Goal: Information Seeking & Learning: Learn about a topic

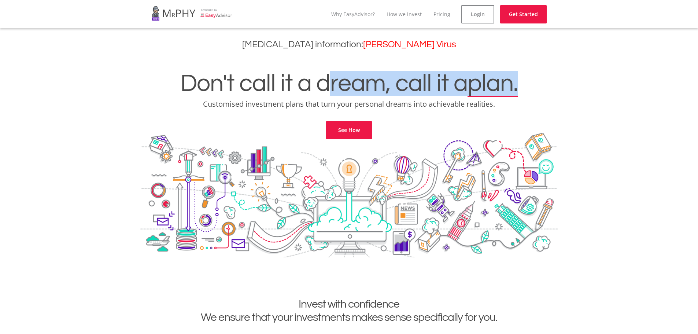
drag, startPoint x: 446, startPoint y: 86, endPoint x: 288, endPoint y: 75, distance: 157.6
click at [288, 75] on h1 "Don't call it a dream, call it a plan." at bounding box center [348, 83] width 687 height 25
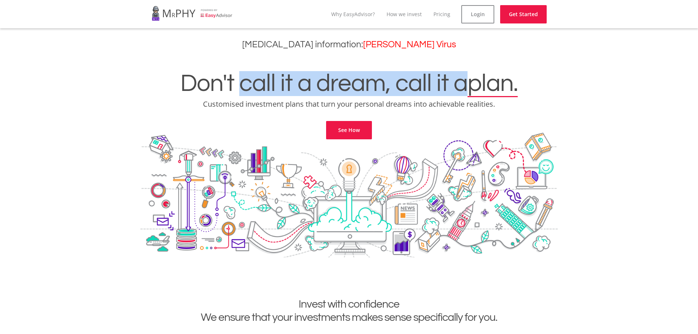
drag, startPoint x: 269, startPoint y: 74, endPoint x: 462, endPoint y: 71, distance: 192.8
click at [460, 70] on div "Don't call it a dream, call it a plan. Customised investment plans that turn yo…" at bounding box center [348, 96] width 687 height 86
click at [342, 133] on link "See How" at bounding box center [349, 130] width 46 height 18
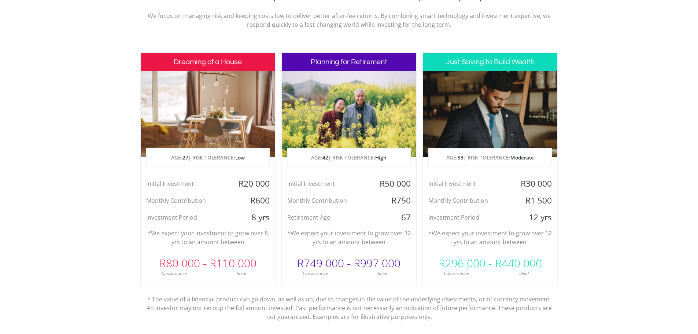
scroll to position [334, 0]
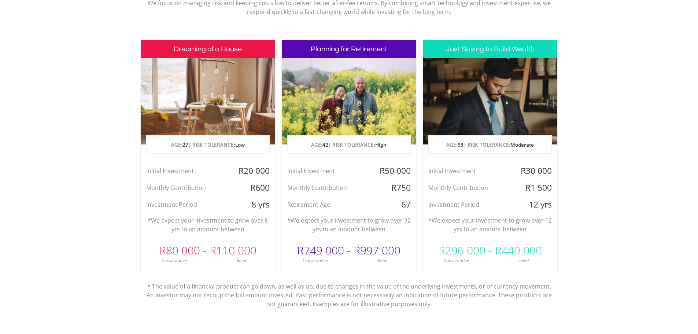
drag, startPoint x: 221, startPoint y: 166, endPoint x: 257, endPoint y: 166, distance: 36.6
click at [241, 166] on div "Initial Investment R20 000" at bounding box center [208, 170] width 134 height 11
drag, startPoint x: 269, startPoint y: 170, endPoint x: 238, endPoint y: 169, distance: 30.8
click at [240, 169] on div "R20 000" at bounding box center [252, 170] width 45 height 11
drag, startPoint x: 164, startPoint y: 185, endPoint x: 246, endPoint y: 191, distance: 81.9
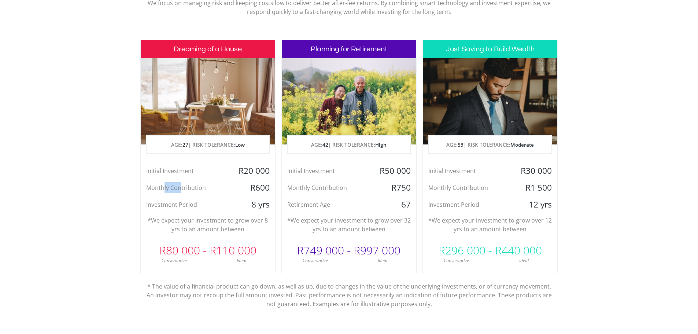
click at [197, 187] on div "Monthly Contribution" at bounding box center [186, 187] width 90 height 11
drag, startPoint x: 262, startPoint y: 190, endPoint x: 187, endPoint y: 195, distance: 75.3
click at [187, 195] on div "Initial Investment R20 000 Monthly Contribution R600 Investment Period 8 yrs" at bounding box center [208, 187] width 134 height 45
click at [182, 200] on div "Investment Period" at bounding box center [186, 204] width 90 height 11
click at [158, 171] on div "Initial Investment" at bounding box center [186, 170] width 90 height 11
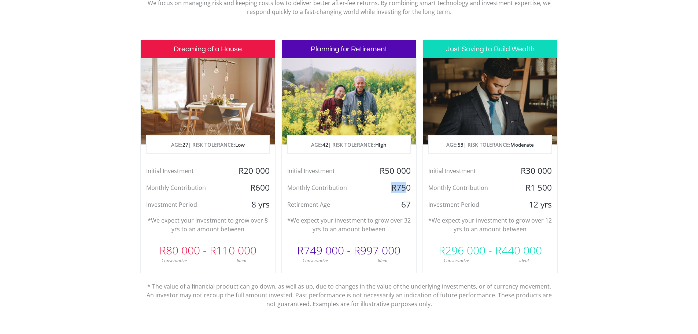
drag, startPoint x: 406, startPoint y: 188, endPoint x: 390, endPoint y: 186, distance: 15.9
click at [390, 186] on div "R750" at bounding box center [394, 187] width 45 height 11
drag, startPoint x: 409, startPoint y: 202, endPoint x: 406, endPoint y: 205, distance: 4.7
click at [406, 205] on div "67" at bounding box center [394, 204] width 45 height 11
drag, startPoint x: 403, startPoint y: 206, endPoint x: 415, endPoint y: 214, distance: 15.0
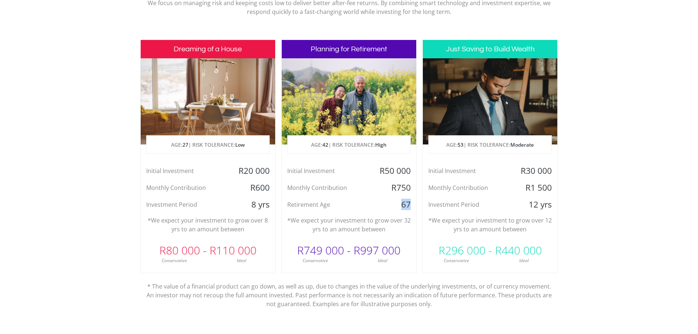
click at [410, 205] on div "67" at bounding box center [394, 204] width 45 height 11
drag, startPoint x: 324, startPoint y: 220, endPoint x: 398, endPoint y: 221, distance: 74.0
click at [367, 221] on p "*We expect your investment to grow over 32 yrs to an amount between" at bounding box center [348, 225] width 123 height 18
drag, startPoint x: 402, startPoint y: 221, endPoint x: 341, endPoint y: 221, distance: 60.5
click at [363, 221] on p "*We expect your investment to grow over 32 yrs to an amount between" at bounding box center [348, 225] width 123 height 18
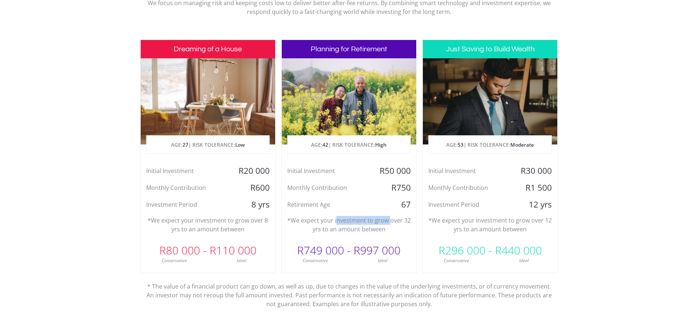
drag, startPoint x: 349, startPoint y: 219, endPoint x: 393, endPoint y: 219, distance: 44.0
click at [393, 219] on p "*We expect your investment to grow over 32 yrs to an amount between" at bounding box center [348, 225] width 123 height 18
drag, startPoint x: 361, startPoint y: 229, endPoint x: 303, endPoint y: 221, distance: 58.5
click at [303, 221] on p "*We expect your investment to grow over 32 yrs to an amount between" at bounding box center [348, 225] width 123 height 18
drag, startPoint x: 314, startPoint y: 219, endPoint x: 319, endPoint y: 219, distance: 4.8
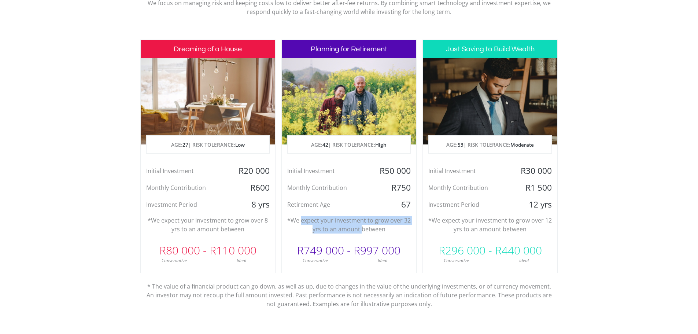
click at [315, 219] on p "*We expect your investment to grow over 32 yrs to an amount between" at bounding box center [348, 225] width 123 height 18
drag, startPoint x: 327, startPoint y: 219, endPoint x: 348, endPoint y: 223, distance: 21.9
click at [327, 219] on p "*We expect your investment to grow over 32 yrs to an amount between" at bounding box center [348, 225] width 123 height 18
click at [358, 231] on p "*We expect your investment to grow over 32 yrs to an amount between" at bounding box center [348, 225] width 123 height 18
drag, startPoint x: 451, startPoint y: 174, endPoint x: 545, endPoint y: 175, distance: 94.5
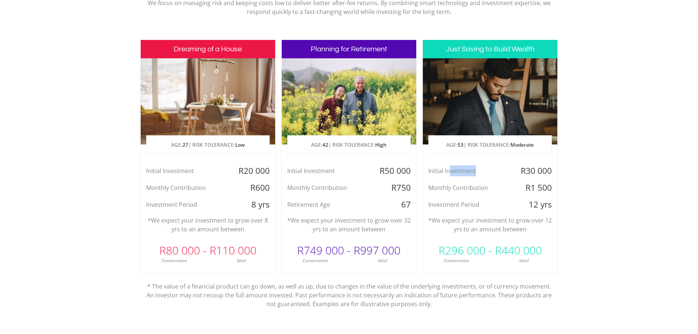
click at [509, 172] on div "Initial Investment" at bounding box center [468, 170] width 90 height 11
drag, startPoint x: 550, startPoint y: 171, endPoint x: 513, endPoint y: 172, distance: 37.4
click at [513, 172] on div "R30 000" at bounding box center [535, 170] width 45 height 11
click at [522, 171] on div "R30 000" at bounding box center [535, 170] width 45 height 11
drag, startPoint x: 545, startPoint y: 174, endPoint x: 535, endPoint y: 172, distance: 10.7
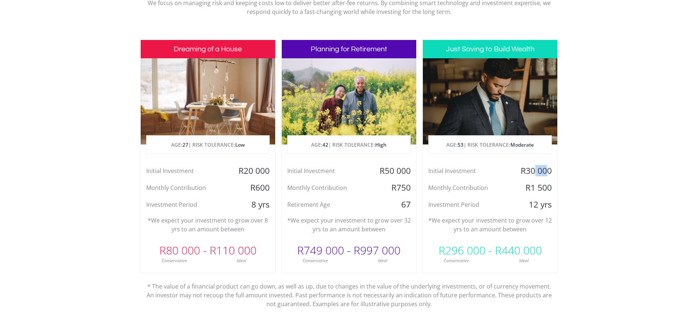
click at [535, 172] on div "R30 000" at bounding box center [535, 170] width 45 height 11
click at [532, 169] on div "R30 000" at bounding box center [535, 170] width 45 height 11
drag, startPoint x: 544, startPoint y: 169, endPoint x: 512, endPoint y: 171, distance: 31.6
click at [522, 172] on div "R30 000" at bounding box center [535, 170] width 45 height 11
drag, startPoint x: 447, startPoint y: 167, endPoint x: 544, endPoint y: 186, distance: 98.5
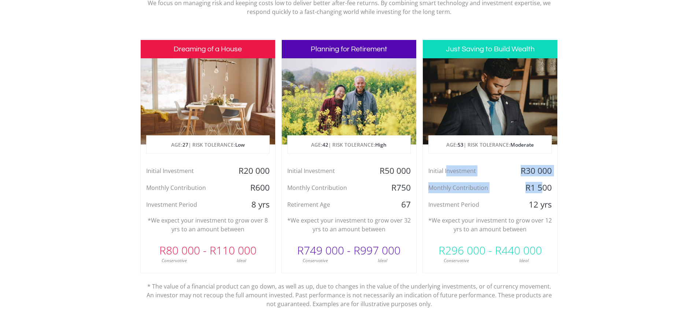
click at [544, 186] on div "Initial Investment R30 000 Monthly Contribution R1 500 Investment Period 12 yrs" at bounding box center [490, 187] width 134 height 45
drag, startPoint x: 556, startPoint y: 188, endPoint x: 432, endPoint y: 165, distance: 126.3
click at [414, 162] on div "Dreaming of a House AGE: [DEMOGRAPHIC_DATA] | RISK TOLERANCE: Low Initial Inves…" at bounding box center [349, 177] width 418 height 274
click at [587, 219] on section "Invest with confidence We ensure that your investments makes sense specifically…" at bounding box center [349, 156] width 698 height 386
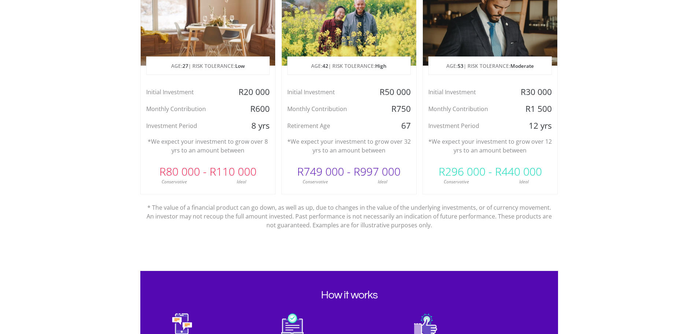
scroll to position [407, 0]
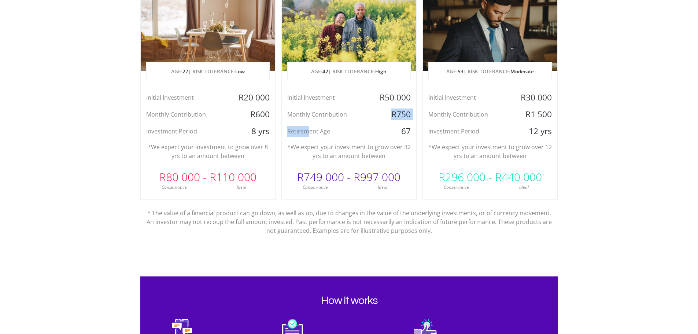
drag, startPoint x: 332, startPoint y: 117, endPoint x: 380, endPoint y: 114, distance: 48.1
click at [377, 114] on div "Initial Investment R50 000 Monthly Contribution R750 Retirement Age [DEMOGRAPHI…" at bounding box center [349, 114] width 134 height 45
click at [398, 114] on div "R750" at bounding box center [394, 114] width 45 height 11
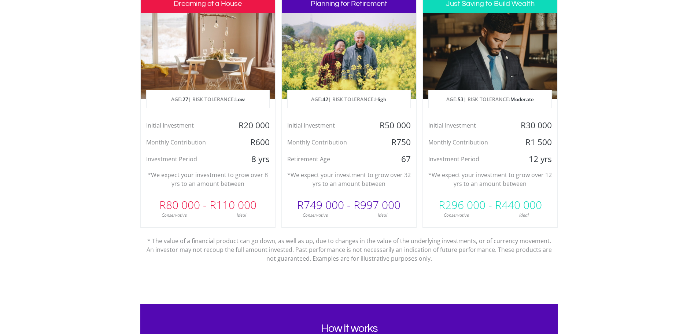
scroll to position [334, 0]
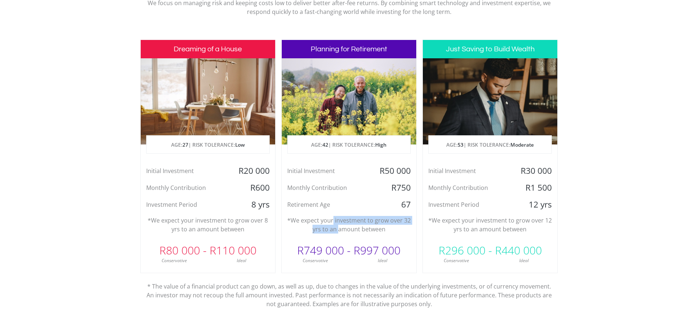
click at [340, 225] on p "*We expect your investment to grow over 32 yrs to an amount between" at bounding box center [348, 225] width 123 height 18
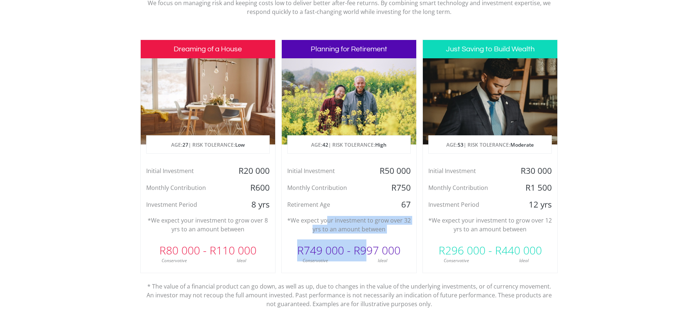
drag, startPoint x: 366, startPoint y: 235, endPoint x: 326, endPoint y: 223, distance: 41.3
click at [327, 224] on div "Planning for Retirement AGE: [DEMOGRAPHIC_DATA] | RISK TOLERANCE: High Initial …" at bounding box center [348, 156] width 135 height 233
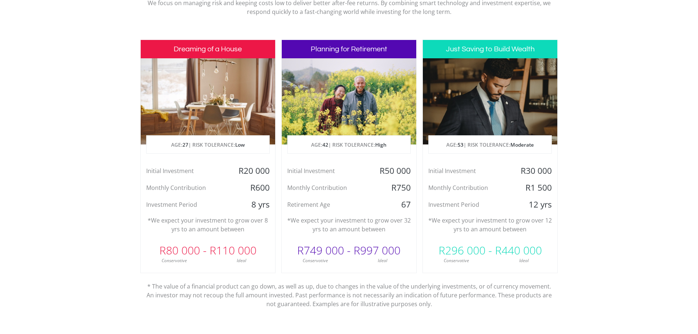
click at [313, 219] on p "*We expect your investment to grow over 32 yrs to an amount between" at bounding box center [348, 225] width 123 height 18
drag, startPoint x: 313, startPoint y: 219, endPoint x: 380, endPoint y: 224, distance: 67.2
click at [379, 223] on p "*We expect your investment to grow over 32 yrs to an amount between" at bounding box center [348, 225] width 123 height 18
drag, startPoint x: 405, startPoint y: 225, endPoint x: 355, endPoint y: 224, distance: 50.6
click at [355, 224] on p "*We expect your investment to grow over 32 yrs to an amount between" at bounding box center [348, 225] width 123 height 18
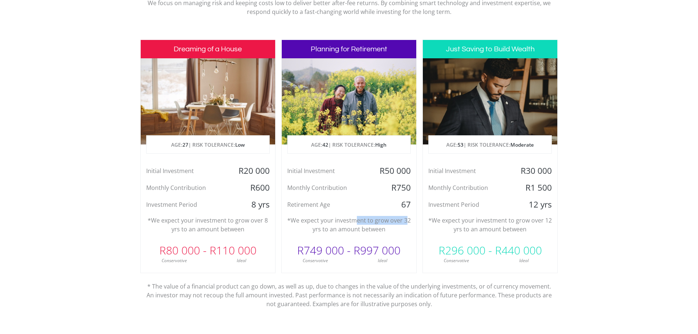
click at [227, 186] on div "Monthly Contribution" at bounding box center [186, 187] width 90 height 11
click at [170, 199] on div "Investment Period" at bounding box center [186, 204] width 90 height 11
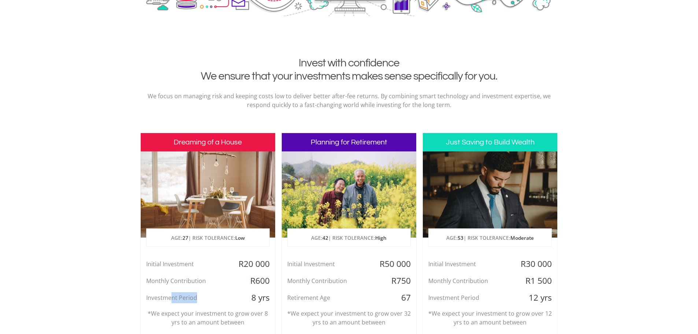
scroll to position [256, 0]
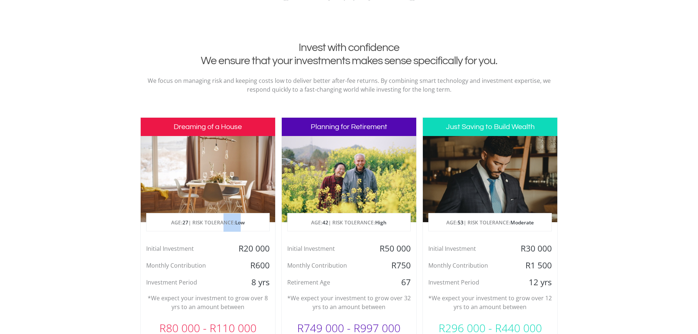
drag, startPoint x: 243, startPoint y: 224, endPoint x: 195, endPoint y: 225, distance: 47.3
click at [195, 225] on p "AGE: [DEMOGRAPHIC_DATA] | RISK TOLERANCE: Low" at bounding box center [208, 222] width 123 height 18
drag, startPoint x: 172, startPoint y: 222, endPoint x: 237, endPoint y: 161, distance: 88.9
click at [192, 222] on p "AGE: [DEMOGRAPHIC_DATA] | RISK TOLERANCE: Low" at bounding box center [208, 222] width 123 height 18
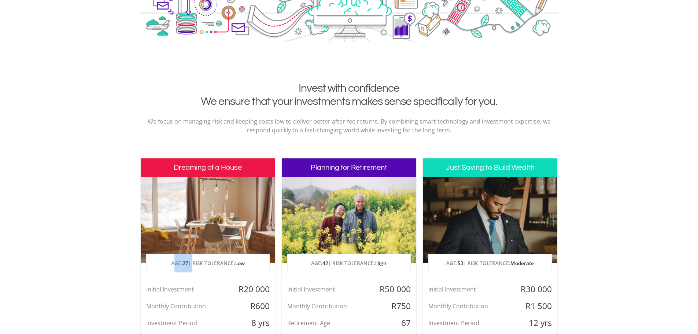
scroll to position [220, 0]
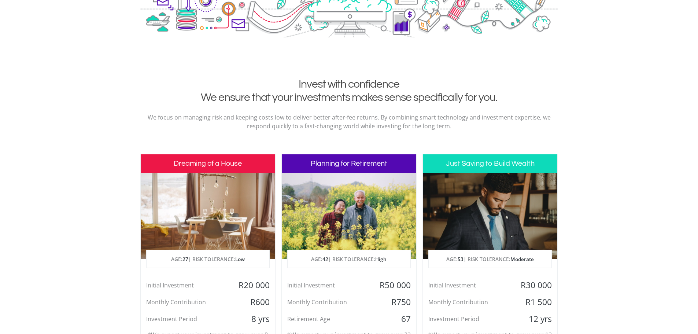
click at [222, 121] on p "We focus on managing risk and keeping costs low to deliver better after-fee ret…" at bounding box center [349, 122] width 407 height 18
drag, startPoint x: 206, startPoint y: 116, endPoint x: 366, endPoint y: 113, distance: 159.4
click at [310, 116] on p "We focus on managing risk and keeping costs low to deliver better after-fee ret…" at bounding box center [349, 122] width 407 height 18
drag, startPoint x: 325, startPoint y: 114, endPoint x: 293, endPoint y: 115, distance: 31.9
click at [294, 115] on p "We focus on managing risk and keeping costs low to deliver better after-fee ret…" at bounding box center [349, 122] width 407 height 18
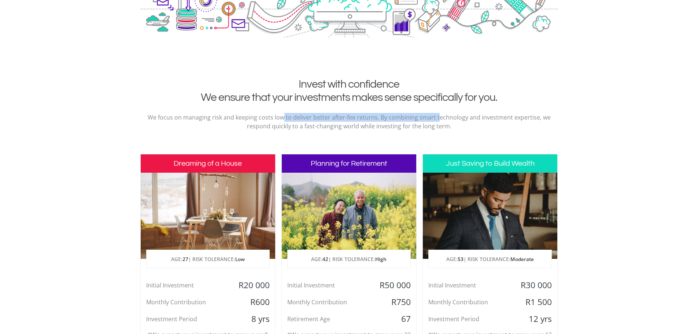
drag, startPoint x: 284, startPoint y: 115, endPoint x: 478, endPoint y: 119, distance: 193.5
click at [444, 115] on p "We focus on managing risk and keeping costs low to deliver better after-fee ret…" at bounding box center [349, 122] width 407 height 18
drag, startPoint x: 476, startPoint y: 118, endPoint x: 359, endPoint y: 113, distance: 116.6
click at [365, 114] on p "We focus on managing risk and keeping costs low to deliver better after-fee ret…" at bounding box center [349, 122] width 407 height 18
drag, startPoint x: 330, startPoint y: 115, endPoint x: 479, endPoint y: 119, distance: 148.4
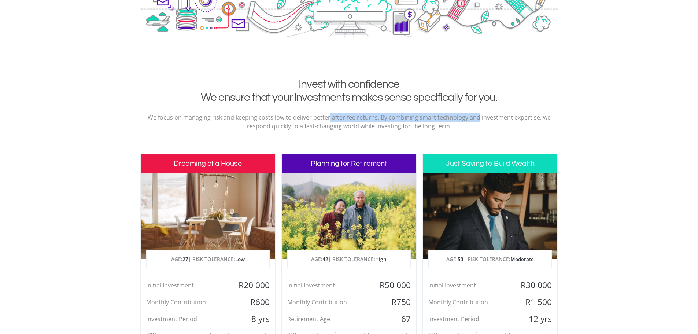
click at [477, 119] on p "We focus on managing risk and keeping costs low to deliver better after-fee ret…" at bounding box center [349, 122] width 407 height 18
click at [479, 119] on p "We focus on managing risk and keeping costs low to deliver better after-fee ret…" at bounding box center [349, 122] width 407 height 18
drag, startPoint x: 479, startPoint y: 119, endPoint x: 394, endPoint y: 119, distance: 85.4
click at [397, 119] on p "We focus on managing risk and keeping costs low to deliver better after-fee ret…" at bounding box center [349, 122] width 407 height 18
drag, startPoint x: 329, startPoint y: 118, endPoint x: 414, endPoint y: 123, distance: 84.5
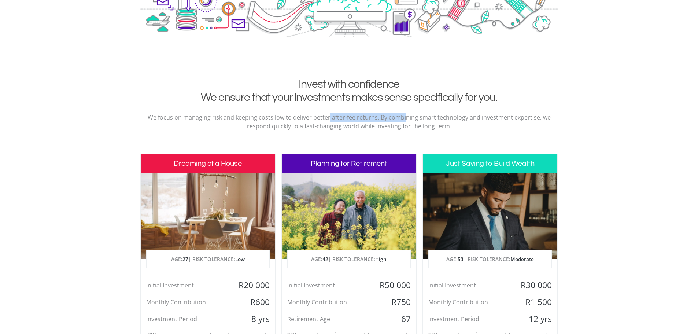
click at [428, 118] on p "We focus on managing risk and keeping costs low to deliver better after-fee ret…" at bounding box center [349, 122] width 407 height 18
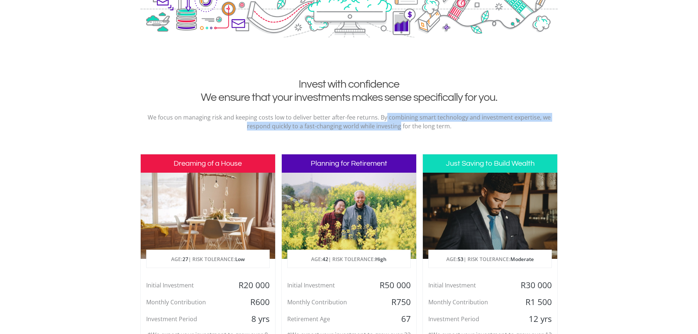
drag, startPoint x: 401, startPoint y: 123, endPoint x: 382, endPoint y: 119, distance: 19.4
click at [383, 119] on p "We focus on managing risk and keeping costs low to deliver better after-fee ret…" at bounding box center [349, 122] width 407 height 18
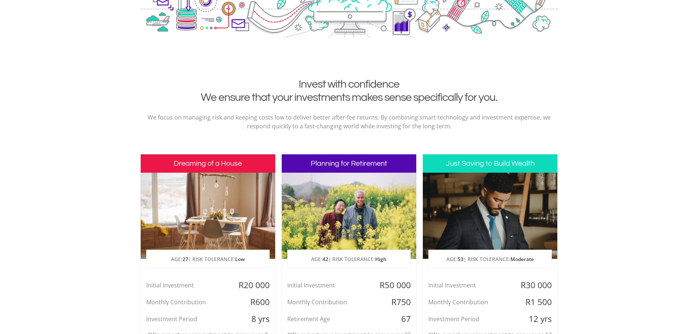
click at [322, 115] on p "We focus on managing risk and keeping costs low to deliver better after-fee ret…" at bounding box center [349, 122] width 407 height 18
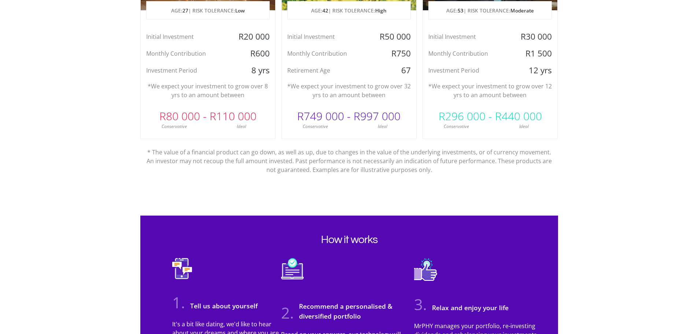
scroll to position [440, 0]
